Goal: Task Accomplishment & Management: Manage account settings

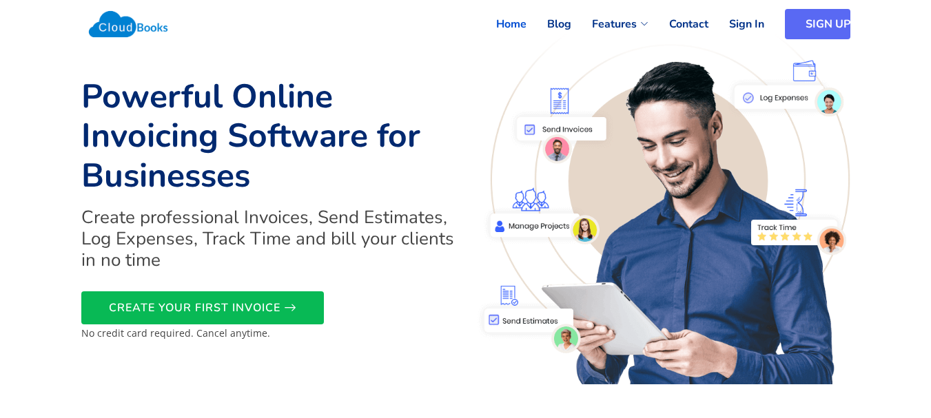
click at [802, 27] on link "SIGN UP" at bounding box center [817, 24] width 65 height 30
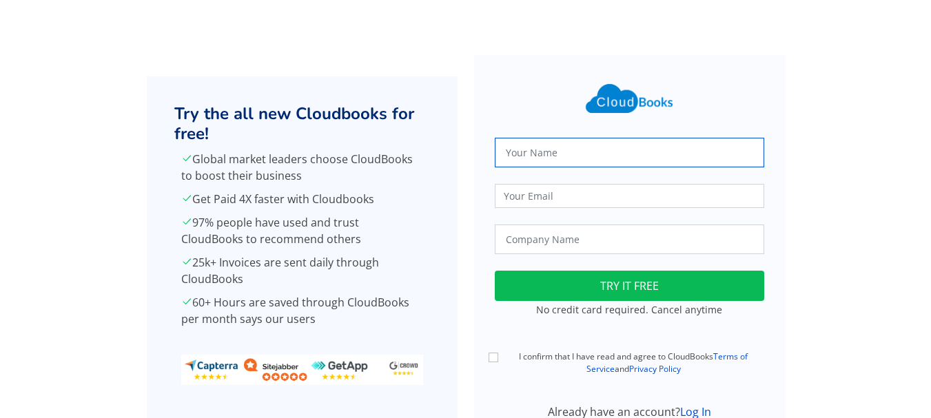
click at [559, 154] on input "text" at bounding box center [630, 153] width 270 height 30
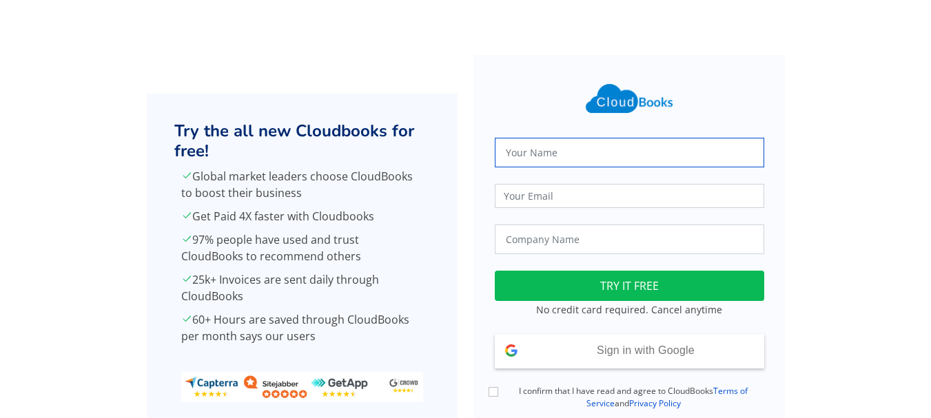
click at [537, 156] on input "text" at bounding box center [630, 153] width 270 height 30
type input "Abhishek Singh"
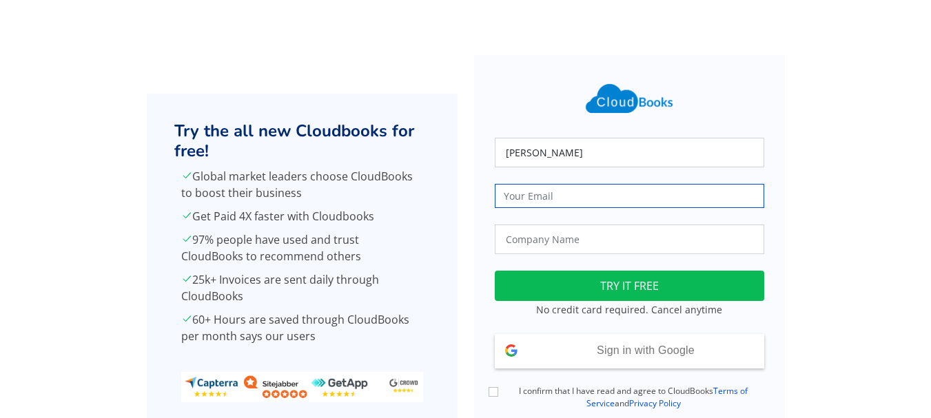
click at [548, 198] on input "email" at bounding box center [630, 196] width 270 height 24
type input "trueharvestfarm@gmail.com"
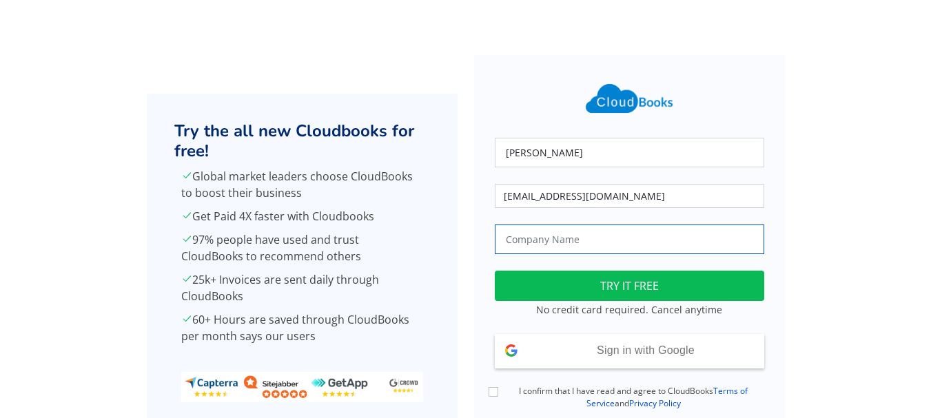
click at [552, 245] on input "text" at bounding box center [630, 240] width 270 height 30
type input "True Harvest Farms"
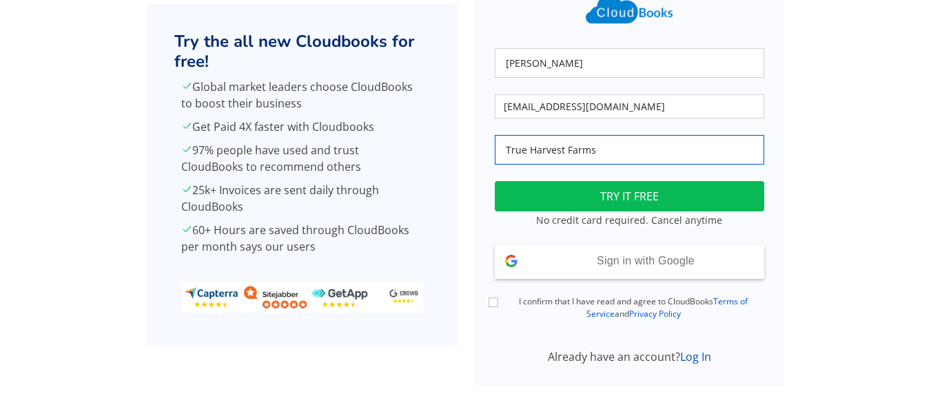
scroll to position [99, 0]
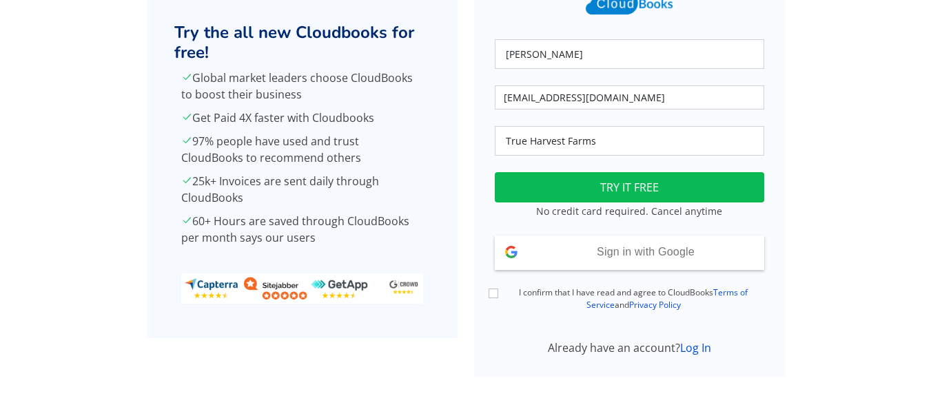
click at [701, 356] on div "Already have an account? Log In" at bounding box center [630, 348] width 286 height 17
click at [688, 354] on link "Log In" at bounding box center [695, 348] width 31 height 15
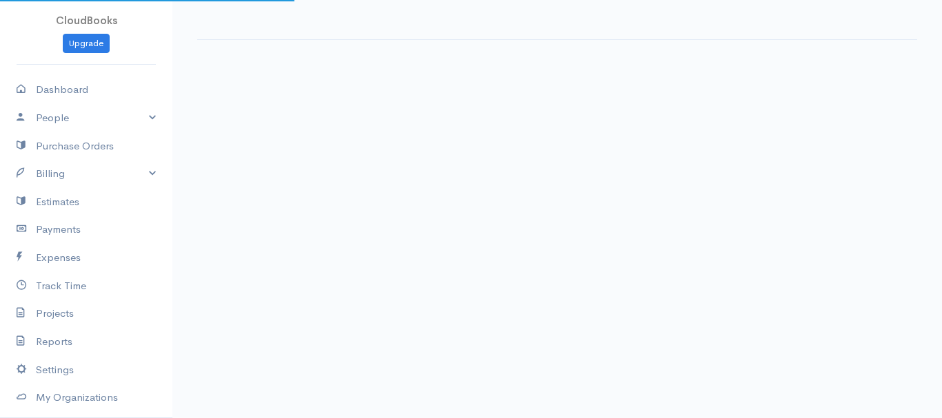
select select "365"
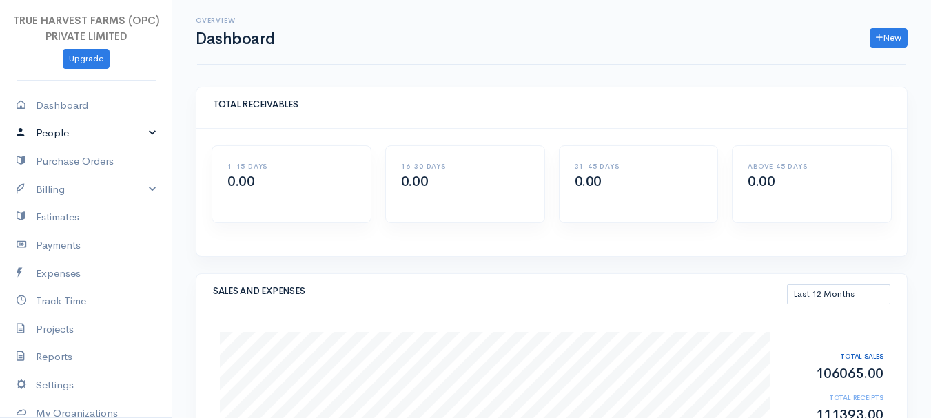
click at [141, 134] on link "People" at bounding box center [86, 133] width 172 height 28
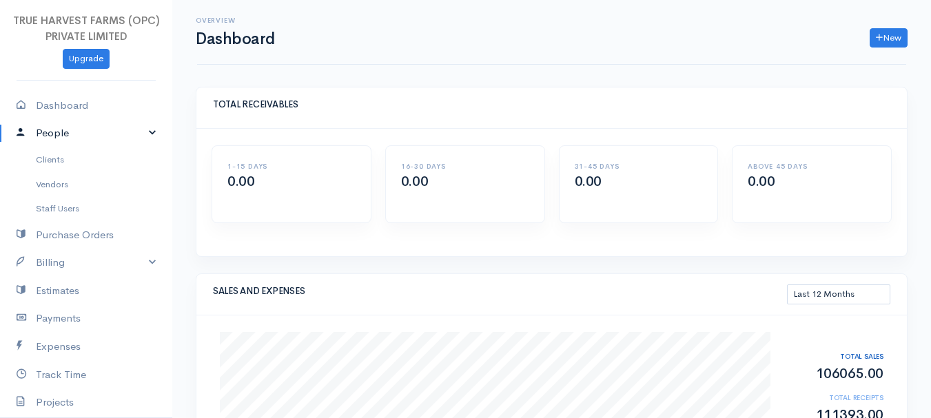
click at [141, 134] on link "People" at bounding box center [86, 133] width 172 height 28
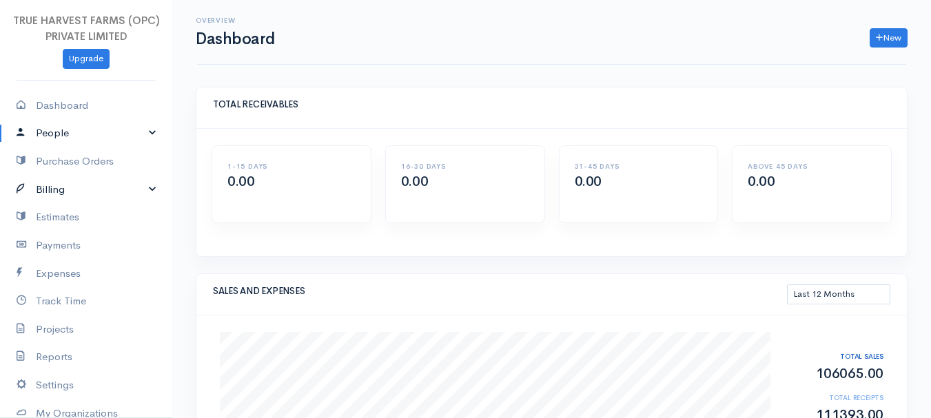
click at [141, 189] on link "Billing" at bounding box center [86, 190] width 172 height 28
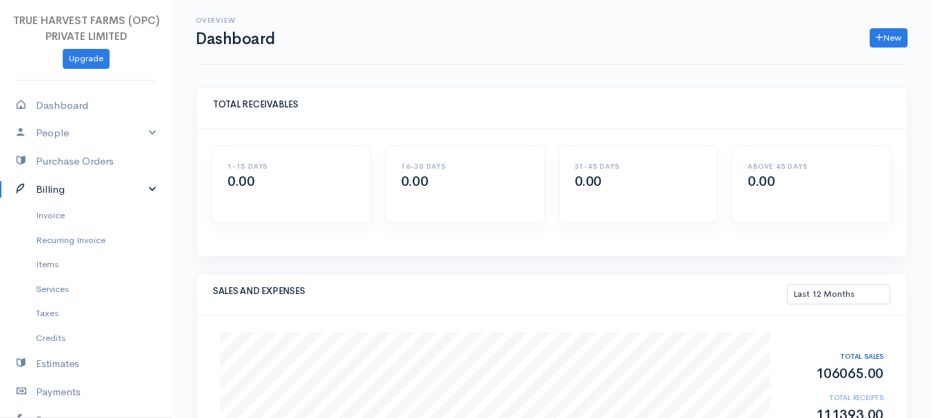
click at [141, 189] on link "Billing" at bounding box center [86, 190] width 172 height 28
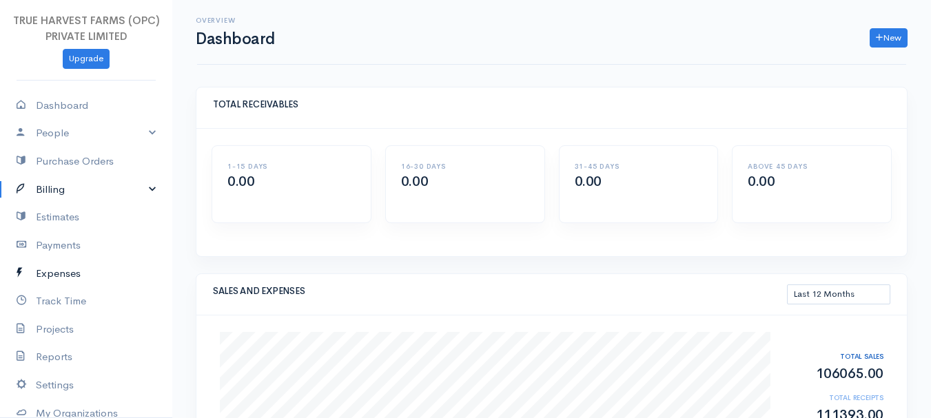
click at [62, 276] on link "Expenses" at bounding box center [86, 274] width 172 height 28
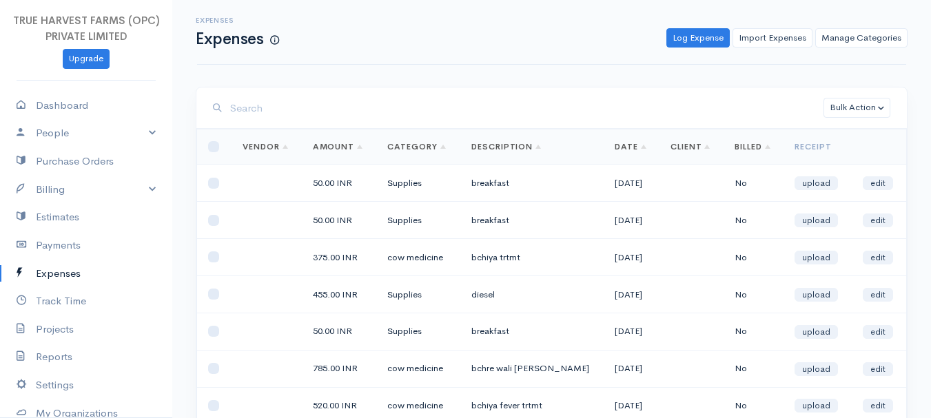
drag, startPoint x: 483, startPoint y: 41, endPoint x: 425, endPoint y: 33, distance: 59.2
click at [425, 33] on div "Log Expense Import Expenses Manage Categories Action New Expense Import Expense…" at bounding box center [600, 38] width 629 height 20
click at [283, 122] on input "search" at bounding box center [527, 108] width 594 height 28
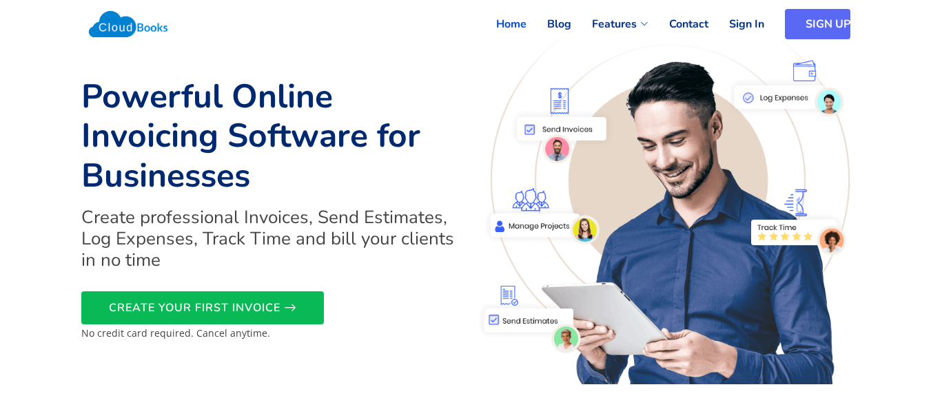
click at [798, 29] on link "SIGN UP" at bounding box center [817, 24] width 65 height 30
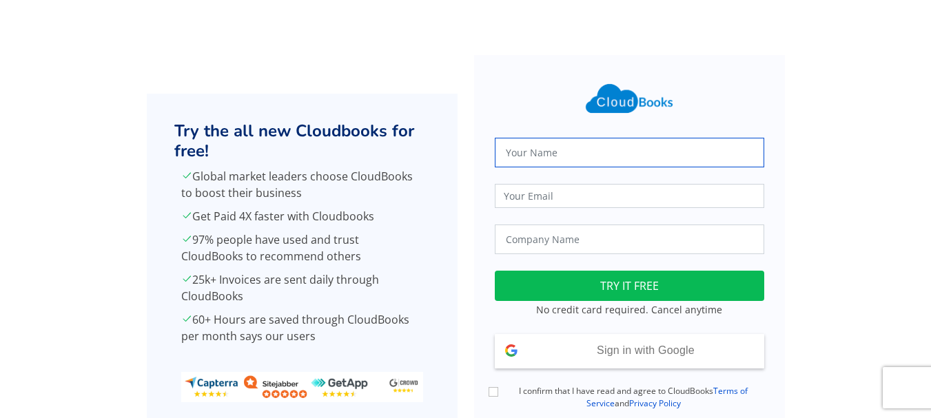
click at [532, 155] on input "text" at bounding box center [630, 153] width 270 height 30
type input "[PERSON_NAME]"
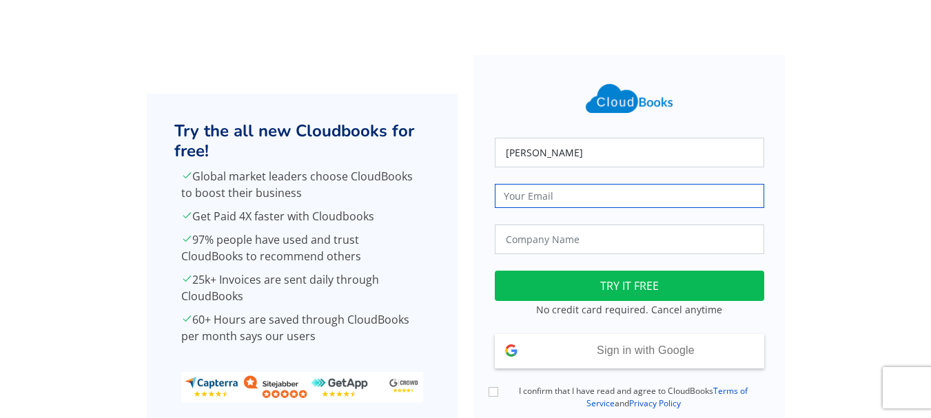
click at [560, 197] on input "email" at bounding box center [630, 196] width 270 height 24
type input "trueharvestfarm@gmail.com"
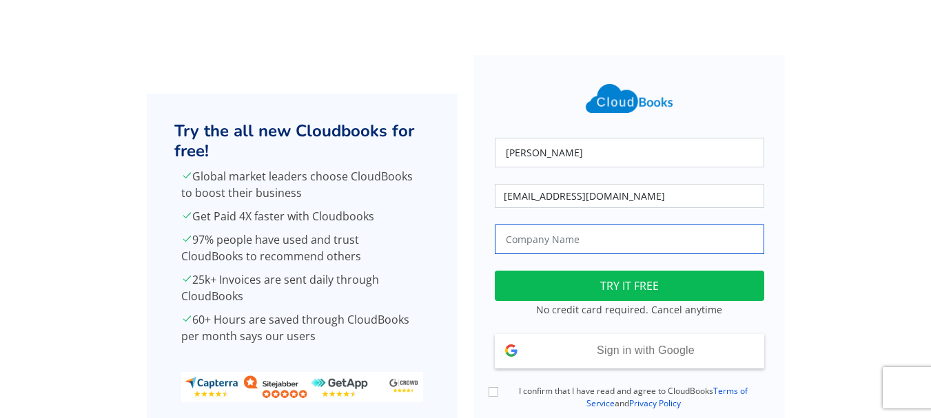
click at [579, 247] on input "text" at bounding box center [630, 240] width 270 height 30
type input "True Harvest Farms"
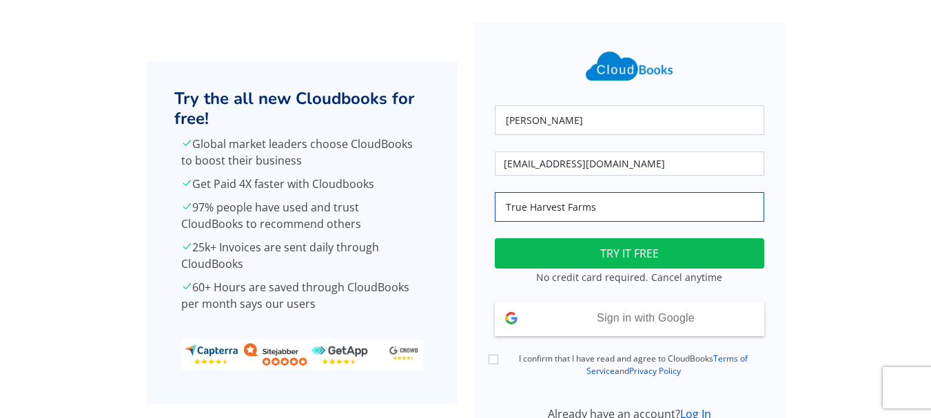
scroll to position [99, 0]
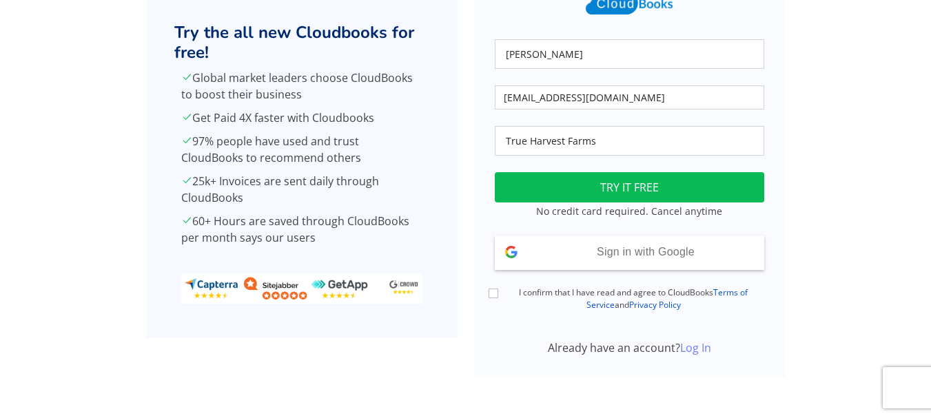
click at [697, 350] on link "Log In" at bounding box center [695, 348] width 31 height 15
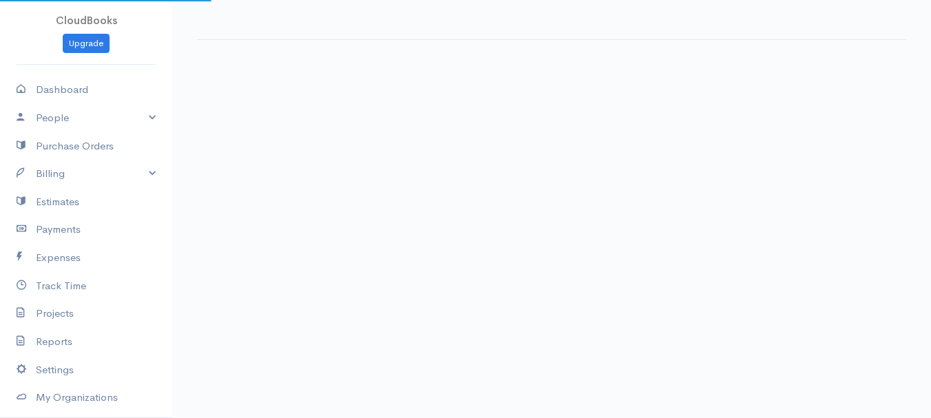
select select "365"
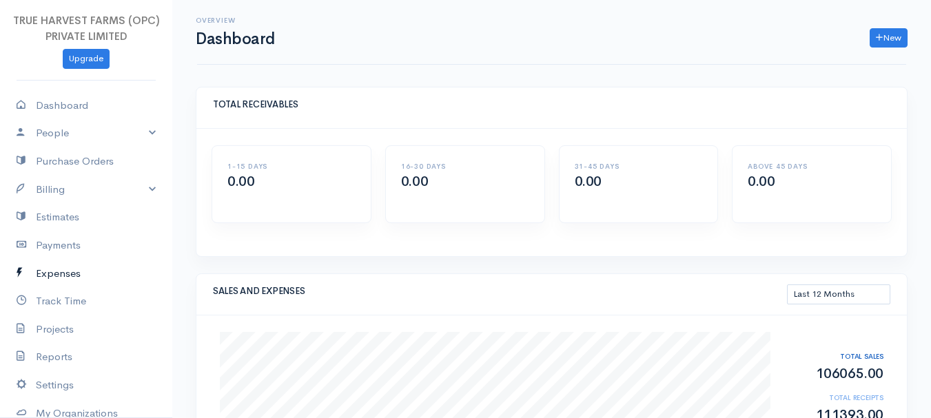
click at [75, 270] on link "Expenses" at bounding box center [86, 274] width 172 height 28
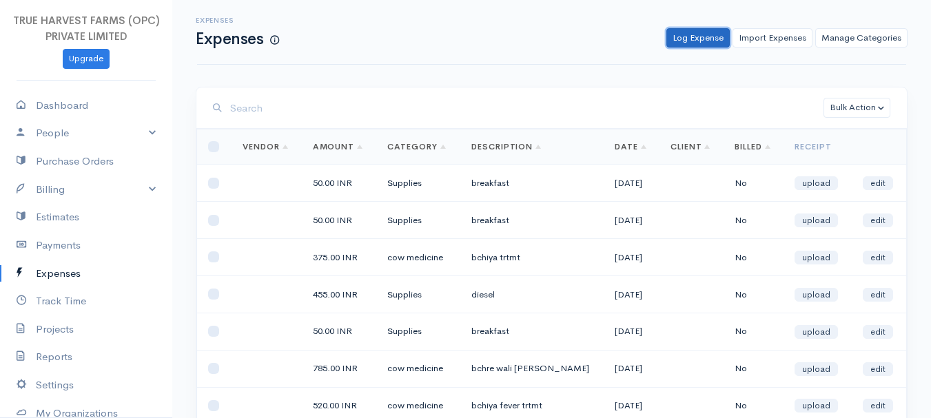
click at [703, 28] on link "Log Expense" at bounding box center [698, 38] width 63 height 20
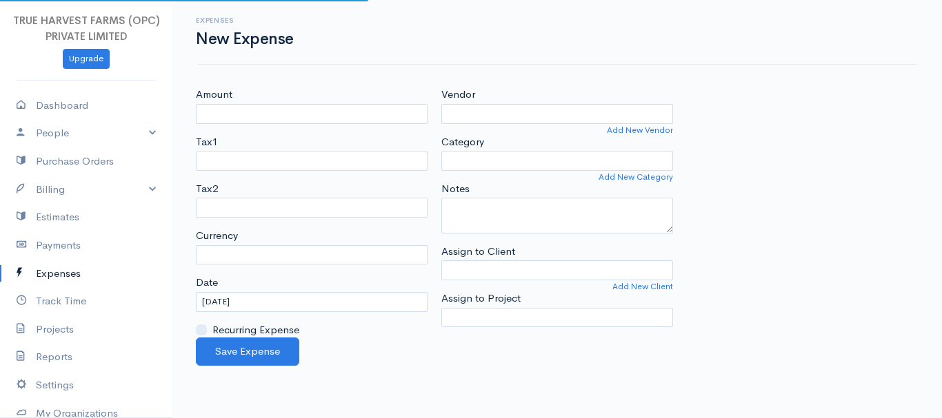
select select "INR"
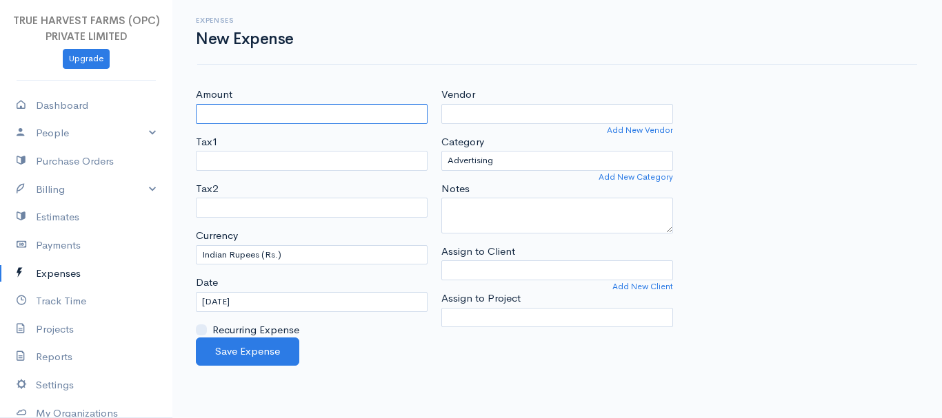
click at [237, 110] on input "Amount" at bounding box center [312, 114] width 232 height 20
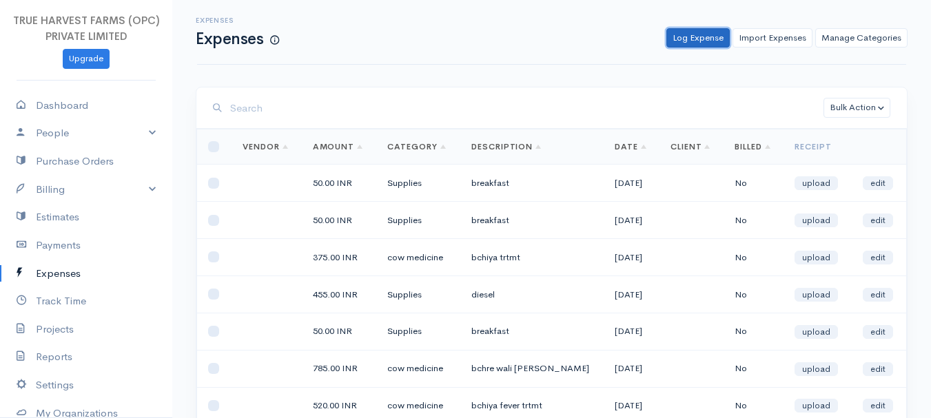
click at [709, 35] on link "Log Expense" at bounding box center [698, 38] width 63 height 20
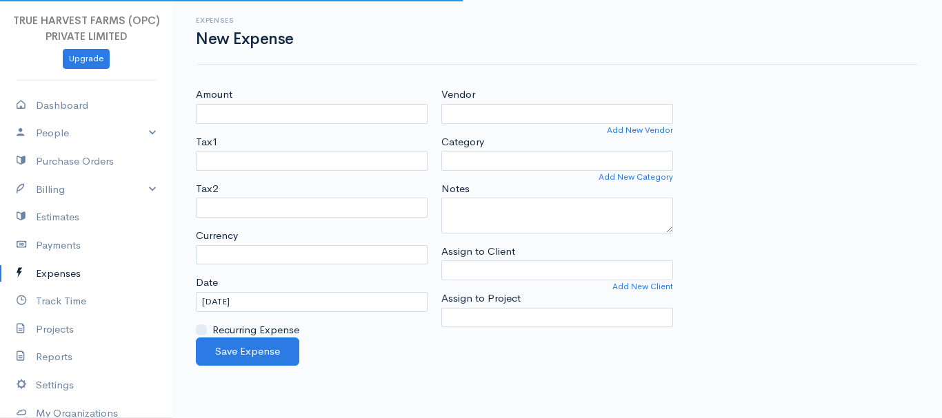
select select "INR"
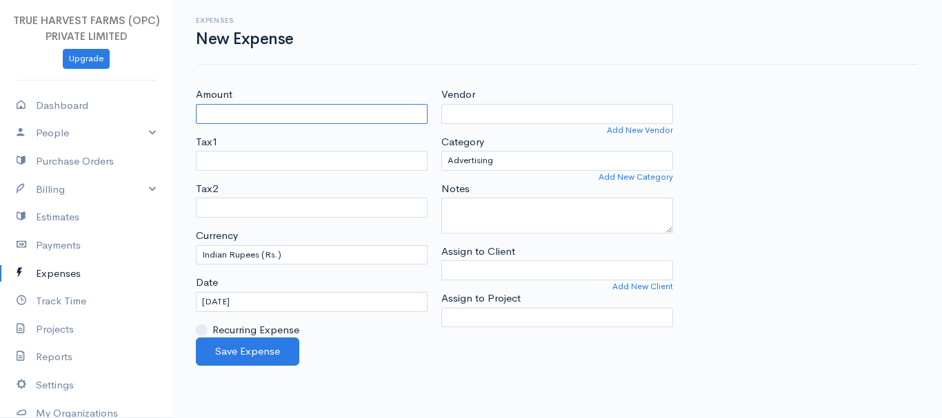
click at [272, 112] on input "Amount" at bounding box center [312, 114] width 232 height 20
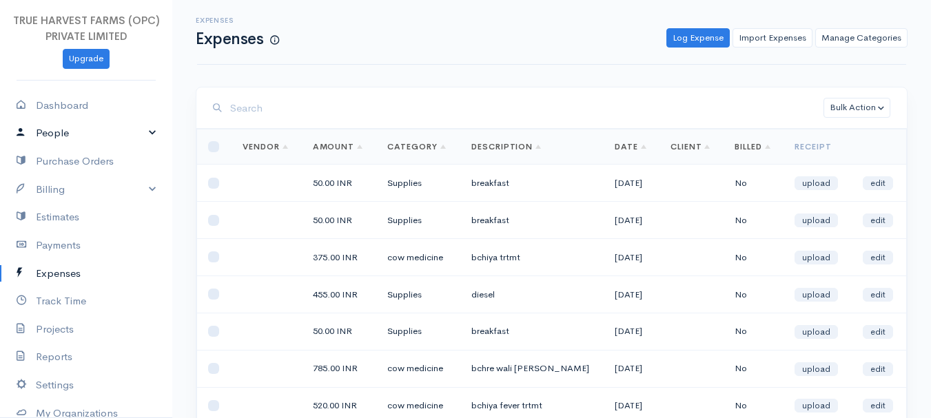
click at [141, 134] on link "People" at bounding box center [86, 133] width 172 height 28
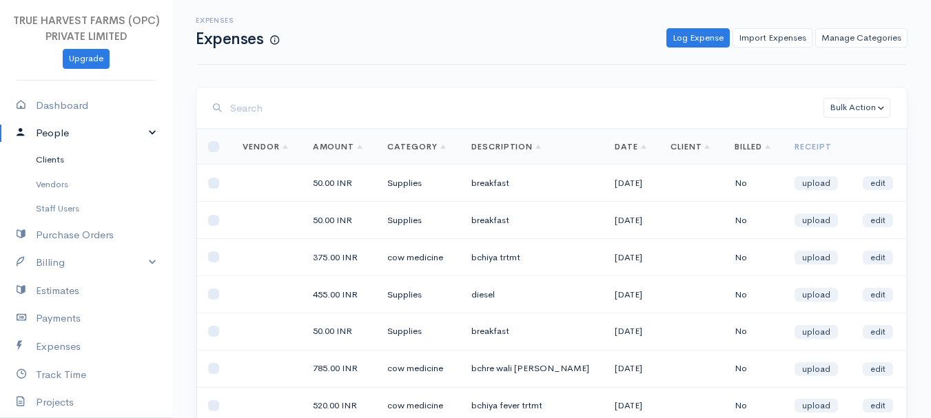
click at [51, 163] on link "Clients" at bounding box center [86, 160] width 172 height 25
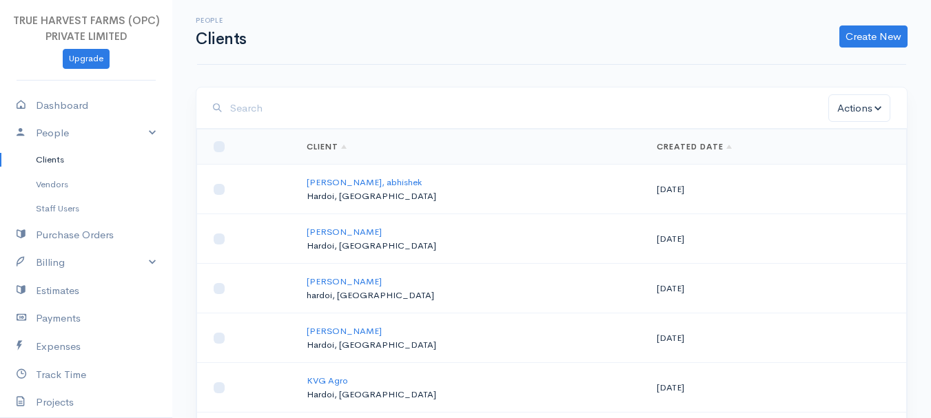
click at [695, 63] on div "People Clients Create New Client Import Clients" at bounding box center [551, 32] width 709 height 65
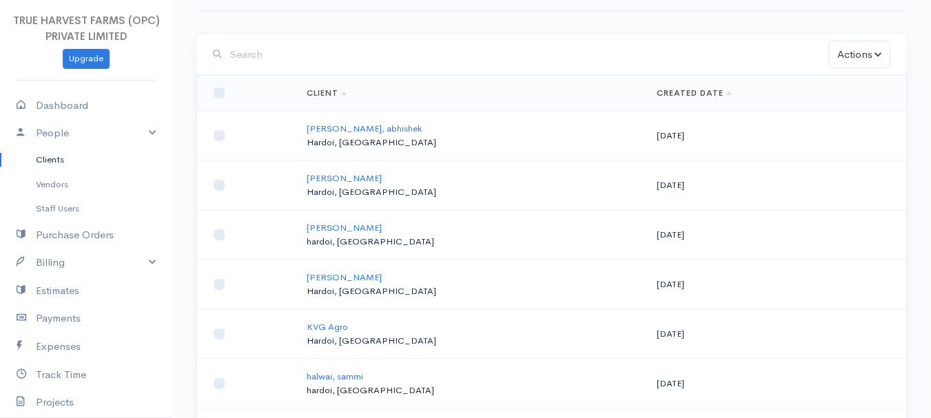
scroll to position [59, 0]
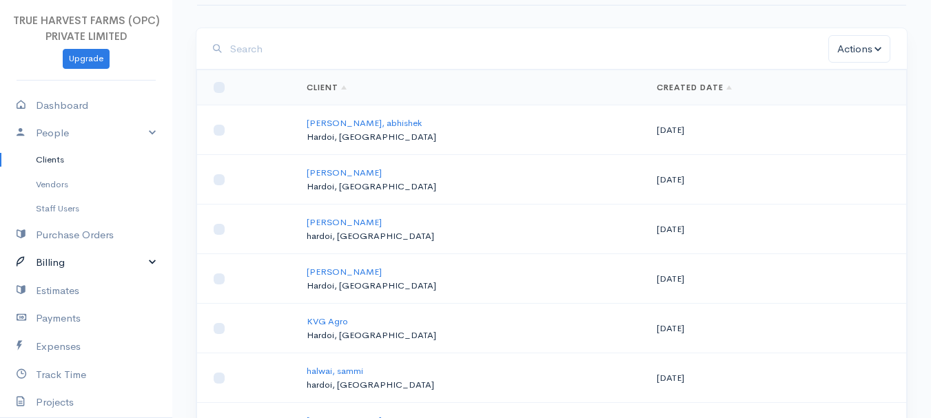
click at [140, 260] on link "Billing" at bounding box center [86, 263] width 172 height 28
click at [53, 286] on link "Invoice" at bounding box center [86, 289] width 172 height 25
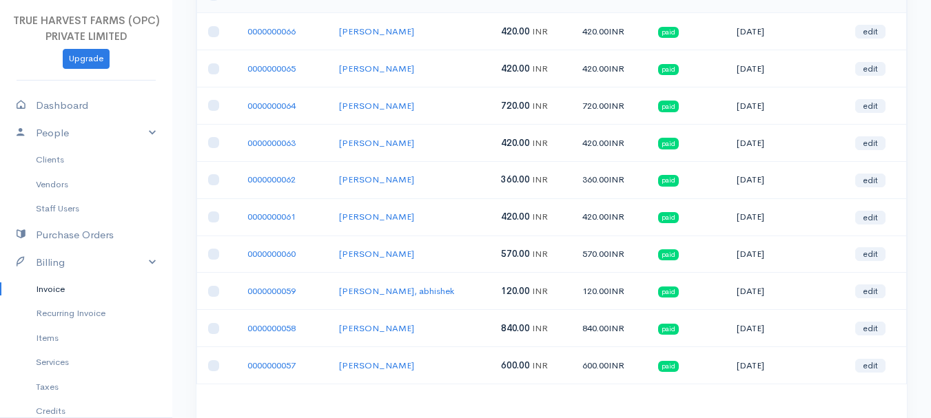
scroll to position [185, 0]
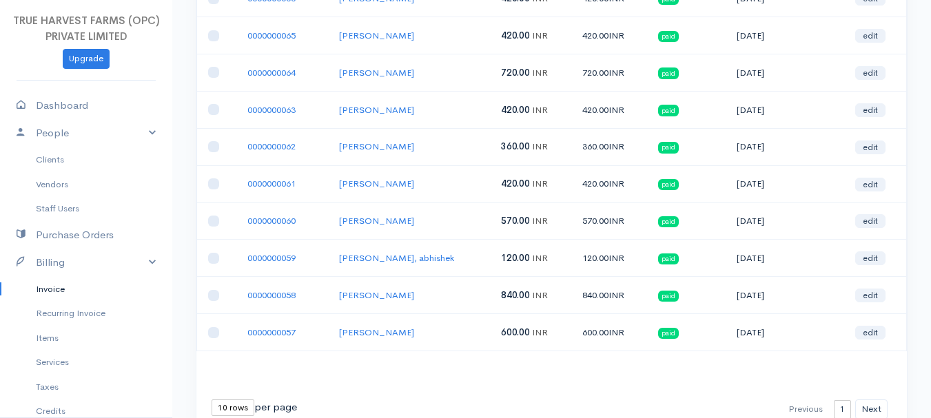
click at [238, 414] on select "10 rows 25 rows 50 rows" at bounding box center [233, 408] width 43 height 17
click at [139, 136] on link "People" at bounding box center [86, 133] width 172 height 28
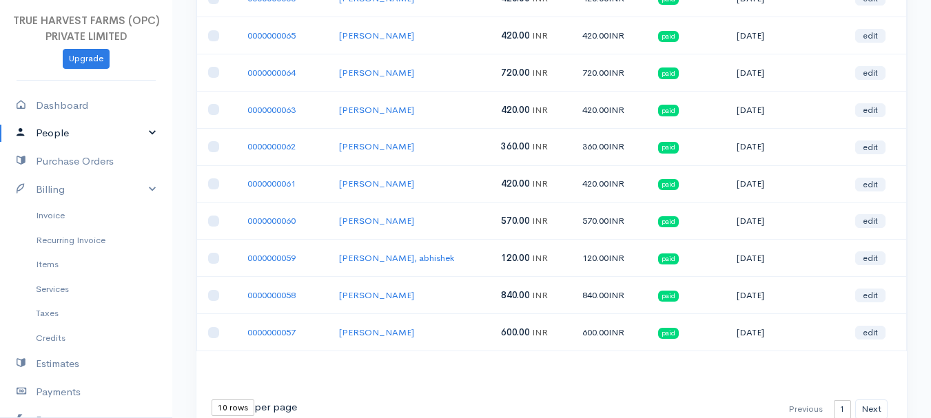
click at [139, 130] on link "People" at bounding box center [86, 133] width 172 height 28
click at [65, 159] on link "Clients" at bounding box center [86, 160] width 172 height 25
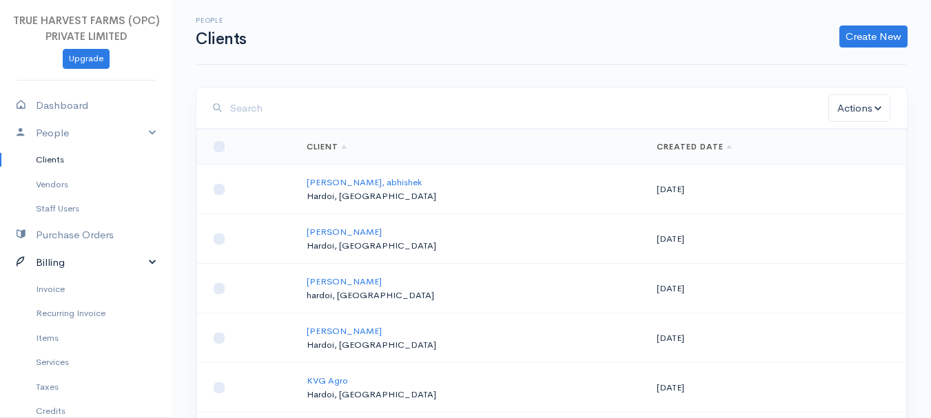
click at [138, 266] on link "Billing" at bounding box center [86, 263] width 172 height 28
click at [140, 267] on link "Billing" at bounding box center [86, 263] width 172 height 28
click at [64, 297] on link "Invoice" at bounding box center [86, 289] width 172 height 25
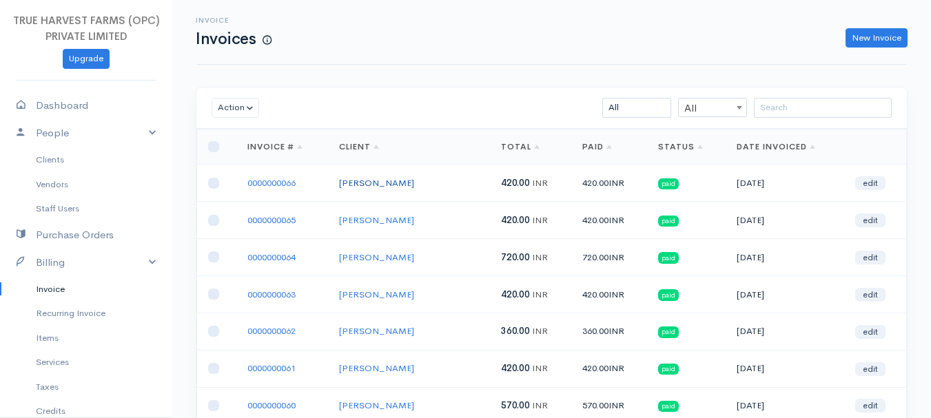
click at [385, 182] on link "[PERSON_NAME]" at bounding box center [376, 183] width 75 height 12
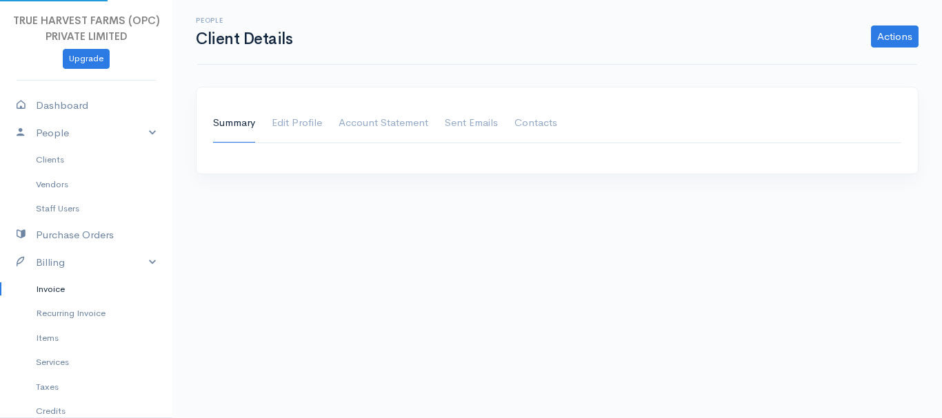
click at [385, 182] on div "Summary Edit Profile Account Statement Shipping Address Sent Emails Contacts" at bounding box center [557, 139] width 736 height 104
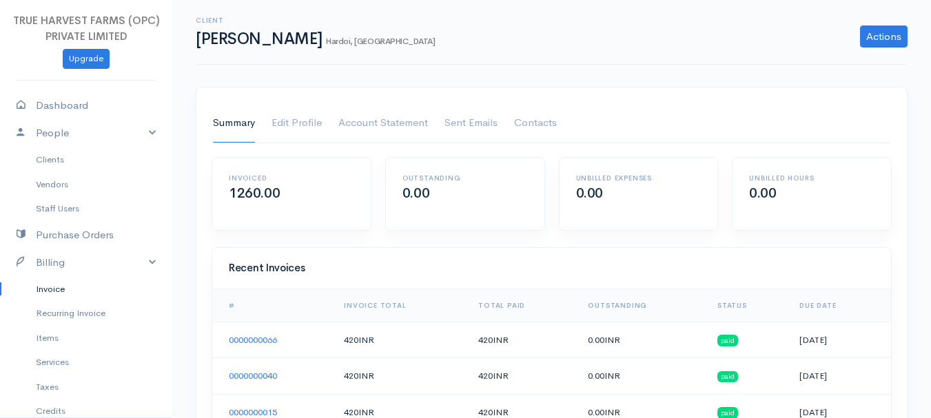
click at [50, 288] on link "Invoice" at bounding box center [86, 289] width 172 height 25
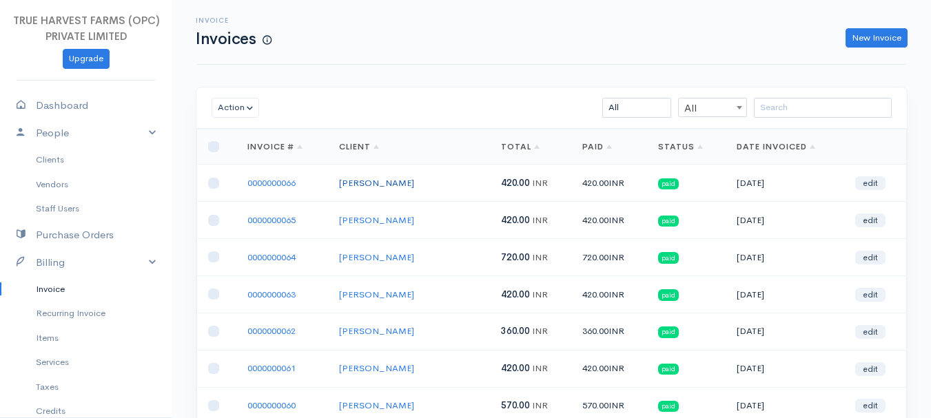
click at [378, 182] on link "[PERSON_NAME]" at bounding box center [376, 183] width 75 height 12
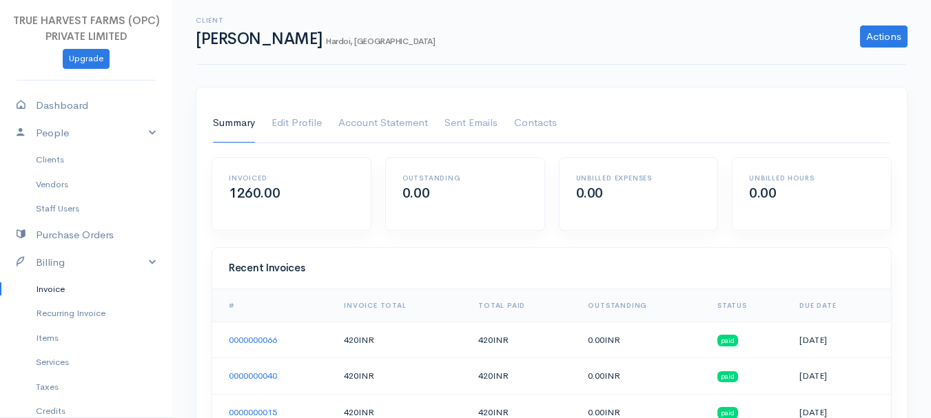
click at [931, 92] on html "TRUE HARVEST FARMS (OPC) PRIVATE LIMITED Upgrade Dashboard People Clients Vendo…" at bounding box center [465, 209] width 931 height 418
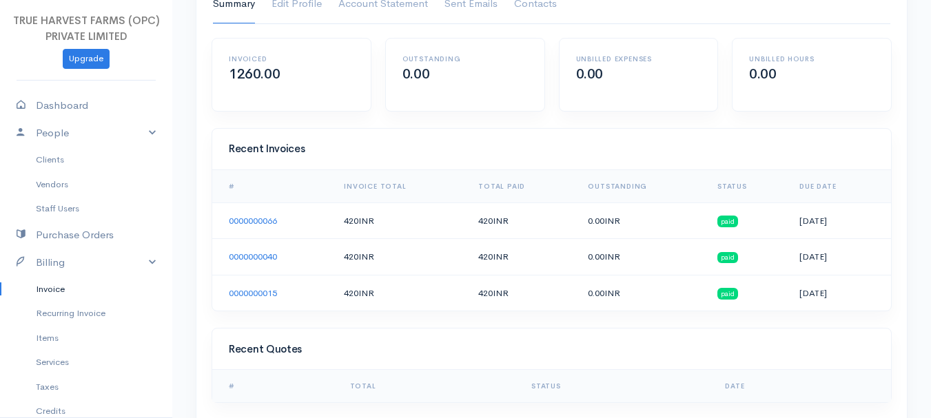
scroll to position [150, 0]
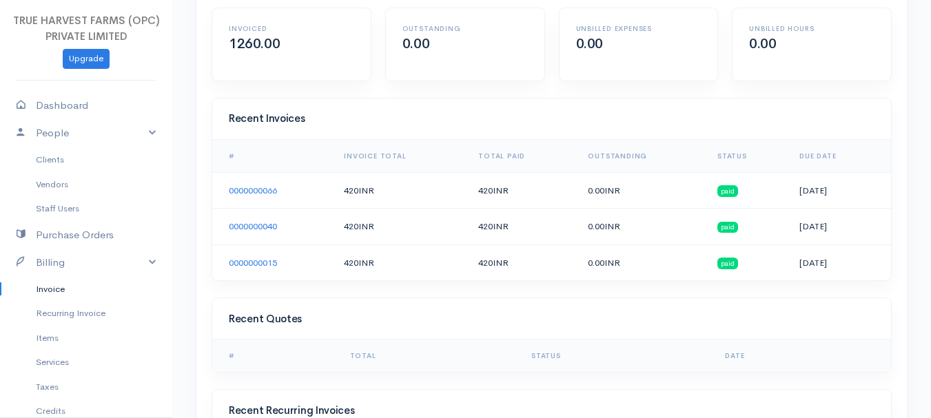
click at [516, 239] on td "420 INR" at bounding box center [522, 227] width 110 height 37
click at [82, 294] on link "Invoice" at bounding box center [86, 289] width 172 height 25
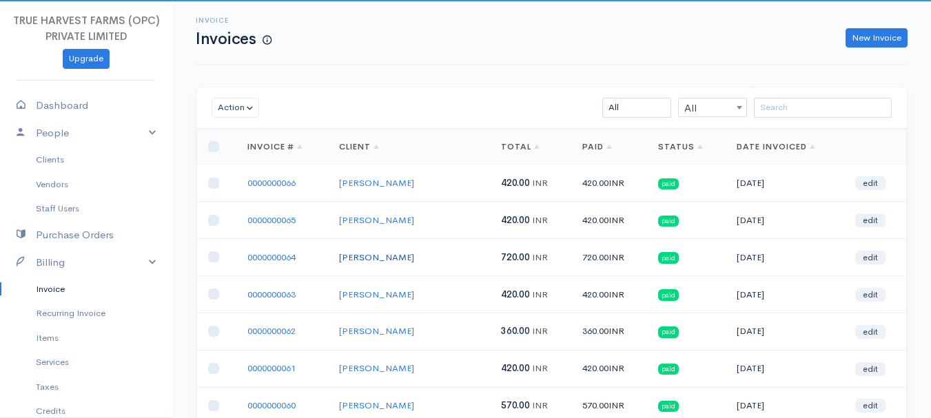
click at [370, 253] on link "[PERSON_NAME]" at bounding box center [376, 258] width 75 height 12
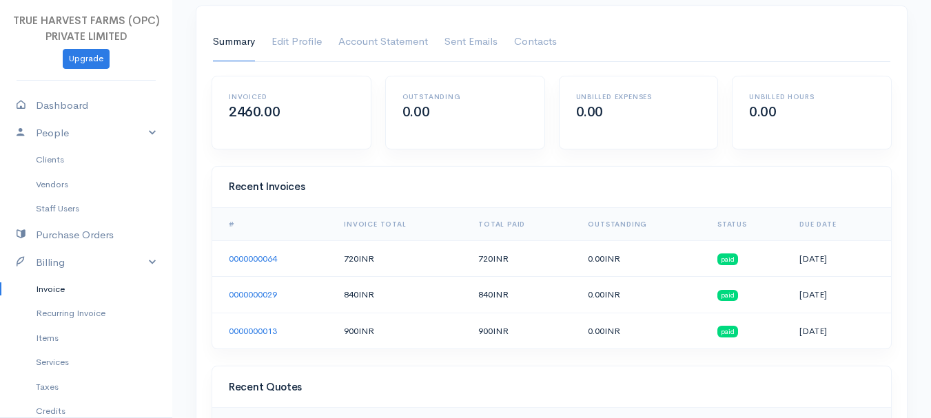
scroll to position [84, 0]
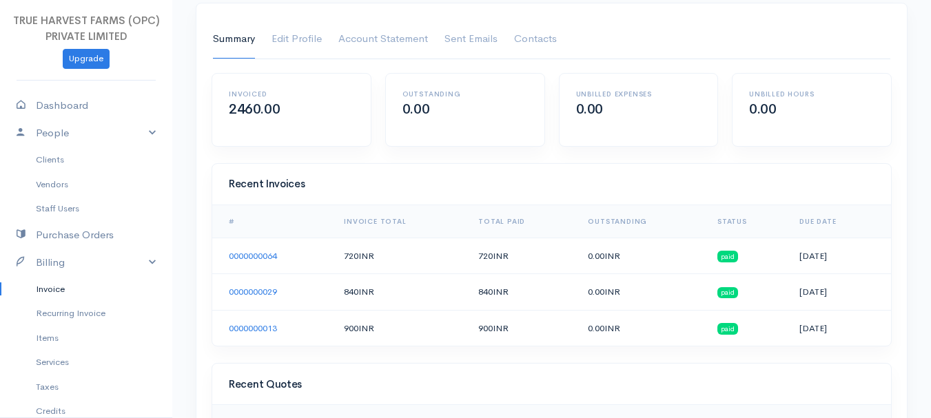
click at [63, 292] on link "Invoice" at bounding box center [86, 289] width 172 height 25
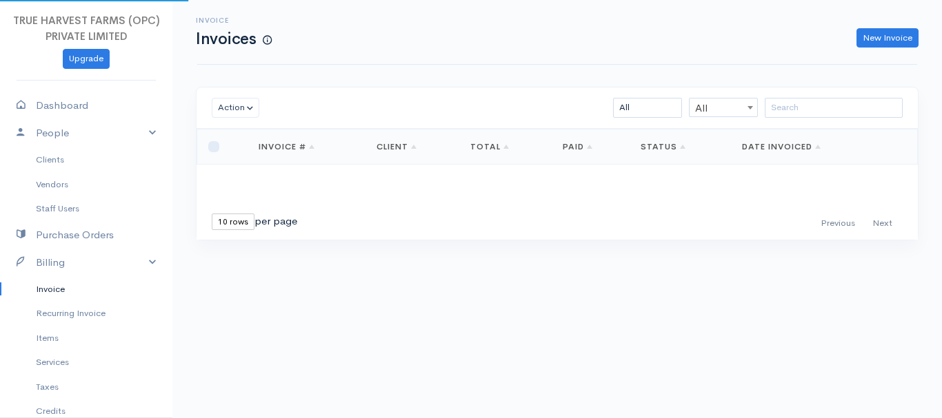
click at [63, 292] on link "Invoice" at bounding box center [86, 289] width 172 height 25
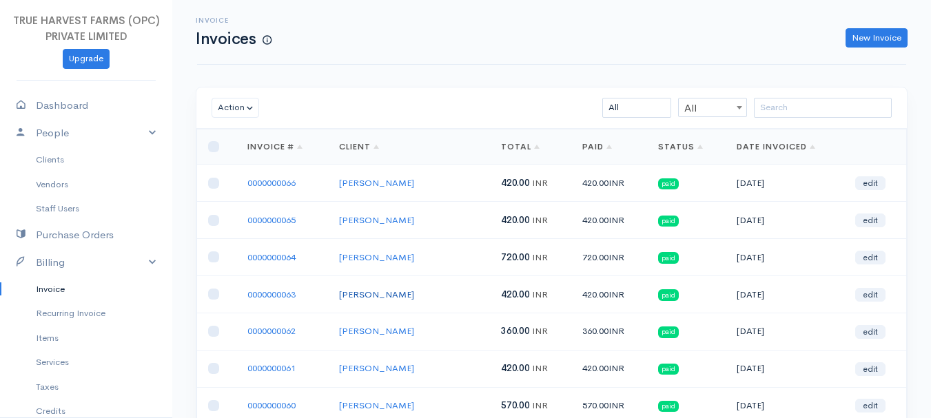
click at [380, 297] on link "[PERSON_NAME]" at bounding box center [376, 295] width 75 height 12
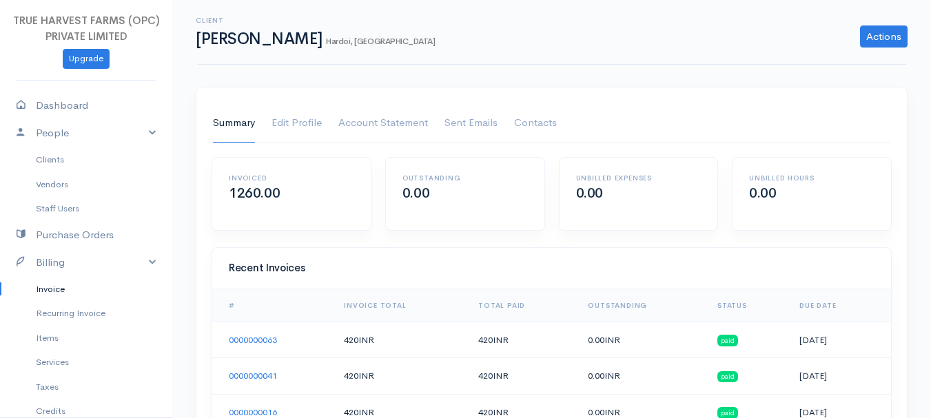
click at [81, 291] on link "Invoice" at bounding box center [86, 289] width 172 height 25
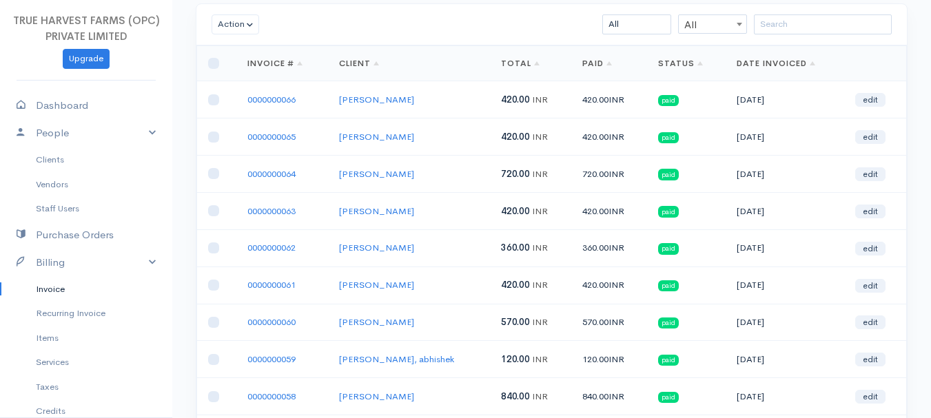
scroll to position [87, 0]
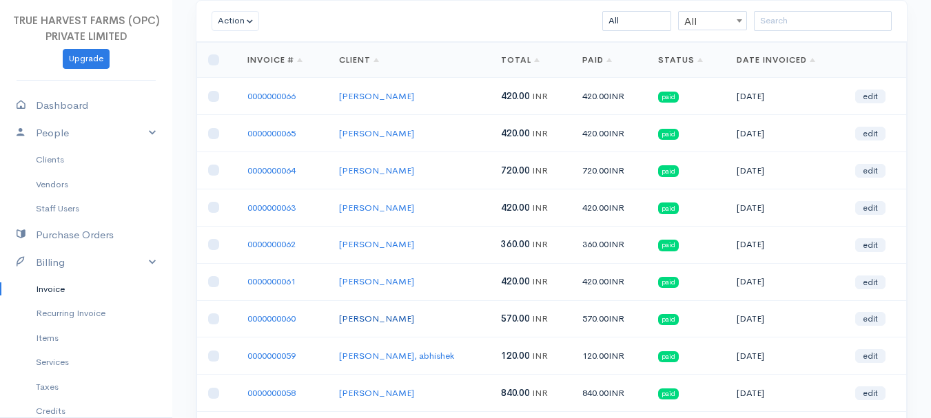
click at [374, 314] on link "[PERSON_NAME]" at bounding box center [376, 319] width 75 height 12
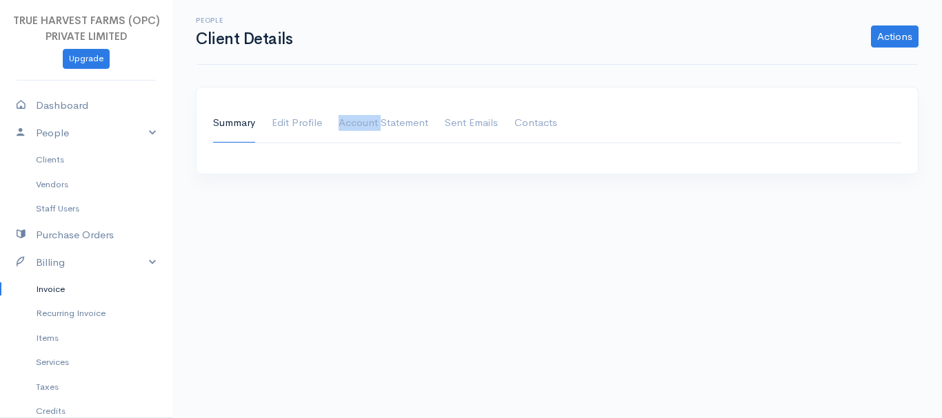
click at [374, 314] on body "TRUE HARVEST FARMS (OPC) PRIVATE LIMITED Upgrade Dashboard People Clients Vendo…" at bounding box center [471, 209] width 942 height 418
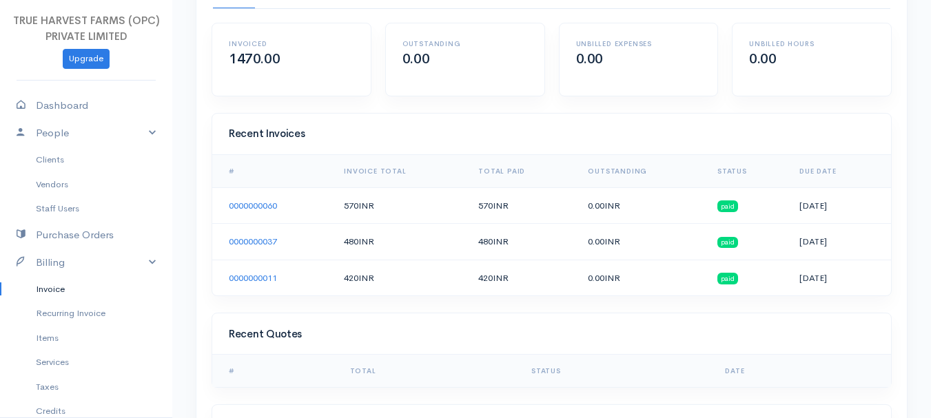
scroll to position [138, 0]
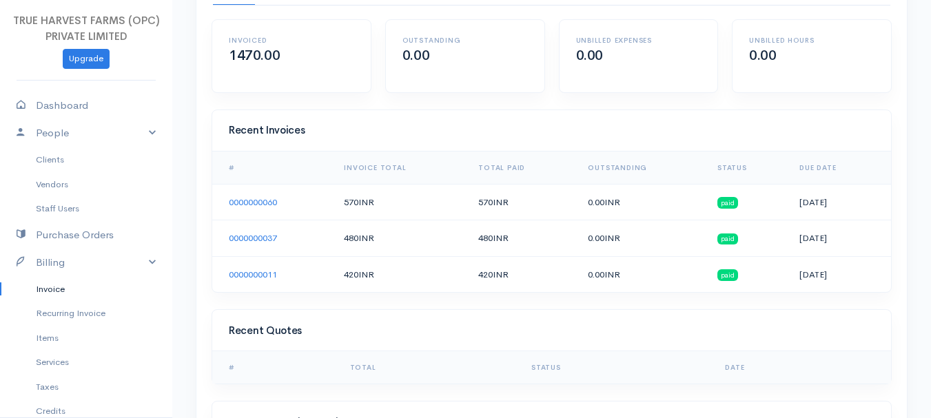
click at [100, 291] on link "Invoice" at bounding box center [86, 289] width 172 height 25
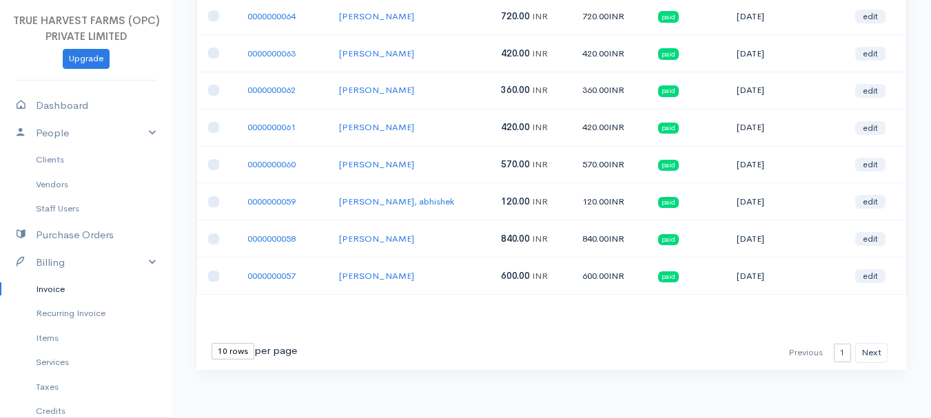
scroll to position [243, 0]
click at [386, 232] on link "[PERSON_NAME]" at bounding box center [376, 238] width 75 height 12
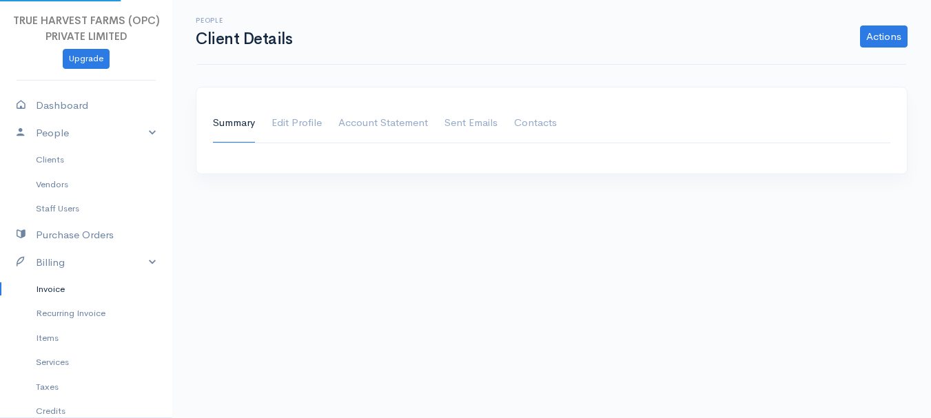
click at [386, 232] on body "TRUE HARVEST FARMS (OPC) PRIVATE LIMITED Upgrade Dashboard People Clients Vendo…" at bounding box center [465, 209] width 931 height 418
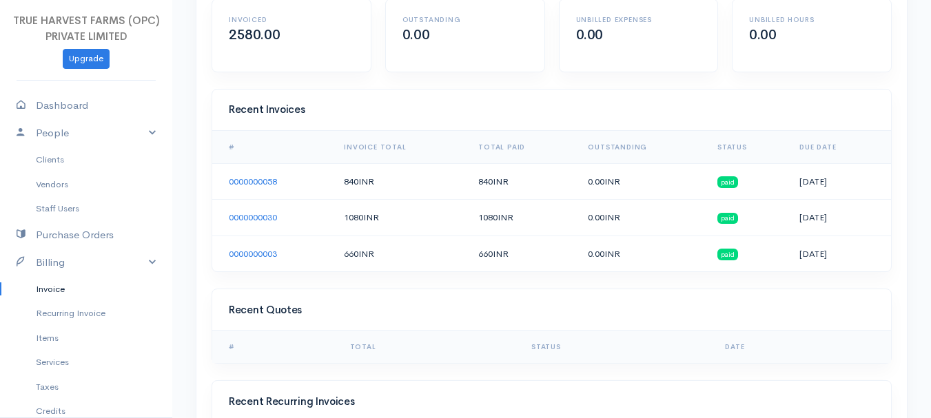
scroll to position [165, 0]
